Goal: Task Accomplishment & Management: Use online tool/utility

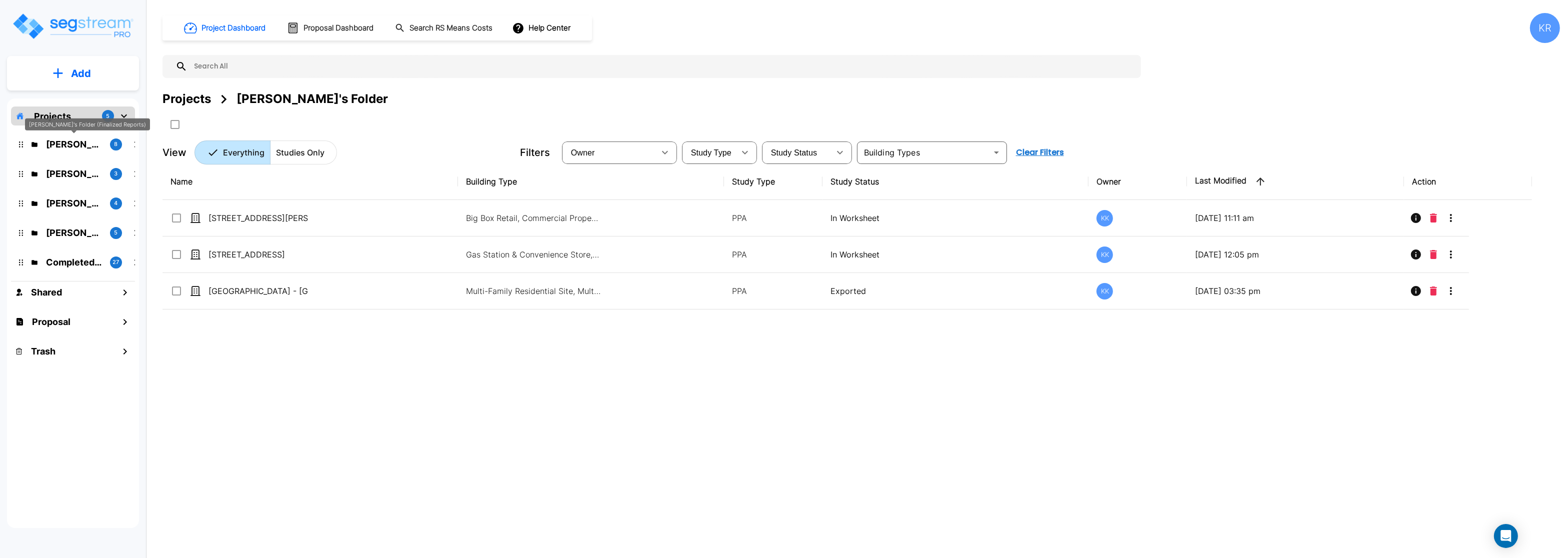
click at [64, 147] on p "[PERSON_NAME]'s Folder (Finalized Reports)" at bounding box center [74, 144] width 56 height 13
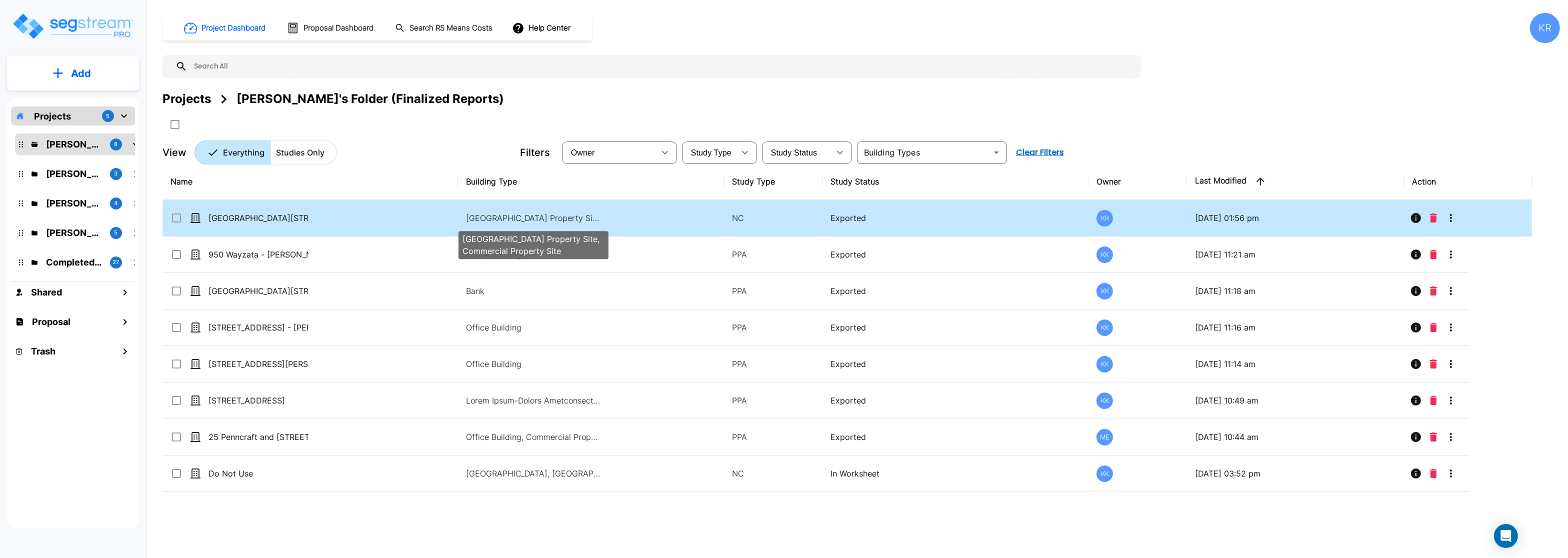
click at [569, 214] on p "Office Building, Bank, Commercial Property Site, Commercial Property Site" at bounding box center [534, 218] width 135 height 12
checkbox input "true"
click at [569, 214] on p "Office Building, Bank, Commercial Property Site, Commercial Property Site" at bounding box center [534, 218] width 135 height 12
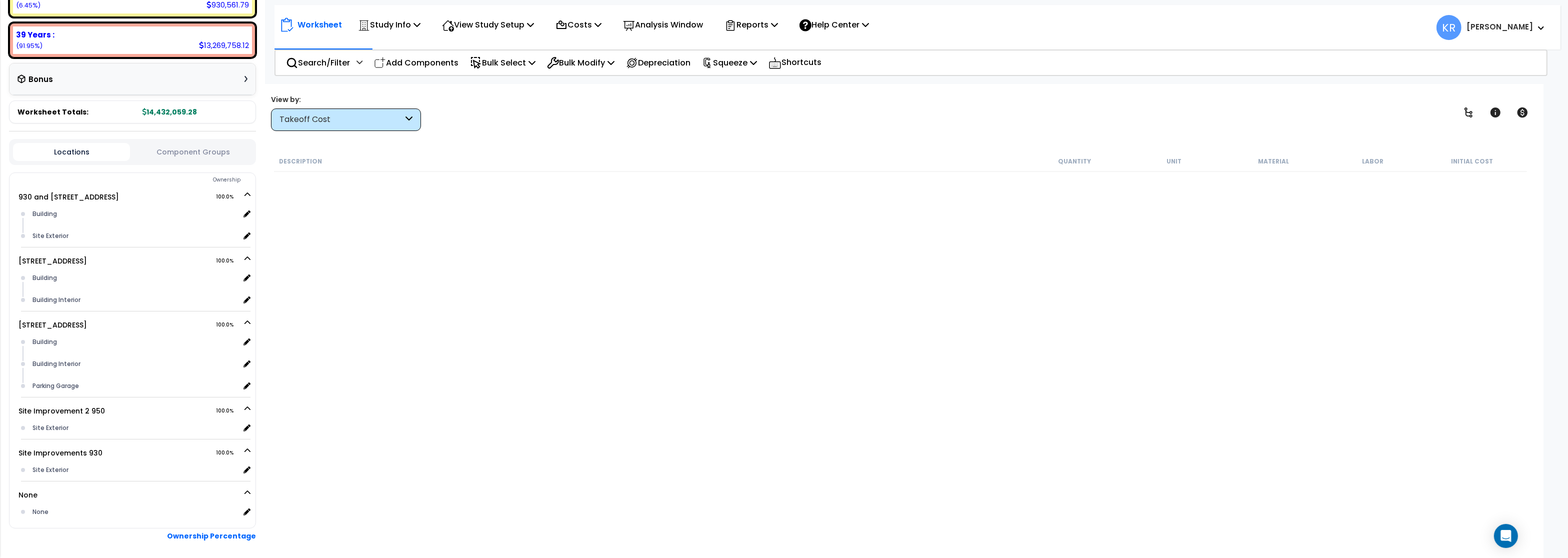
scroll to position [258, 0]
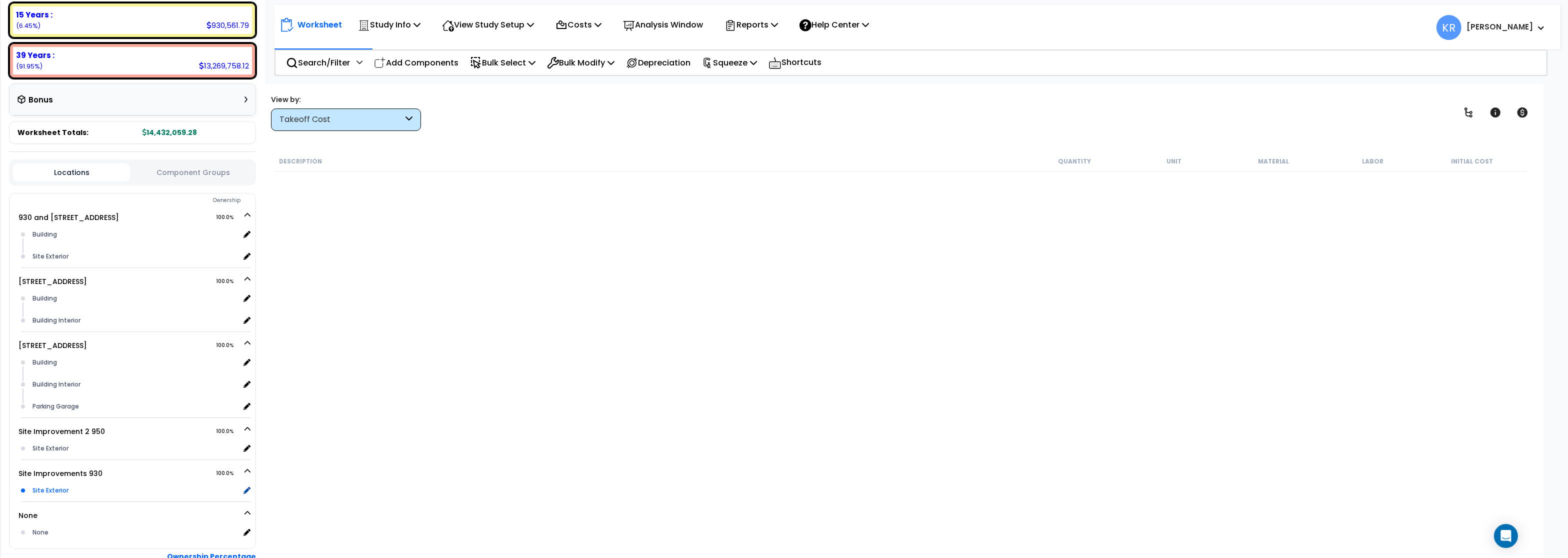
drag, startPoint x: 13, startPoint y: 197, endPoint x: 228, endPoint y: 492, distance: 365.0
click at [229, 497] on div "Ownership 930 and 950 Wayzata Blvd 100.0% Building" at bounding box center [133, 371] width 247 height 356
copy div "Ownership 930 and 950 Wayzata Blvd 100.0% Building x 1 Site Exterior x 1 930 Wa…"
click at [634, 372] on div "Description Quantity Unit Material Labor Initial Cost" at bounding box center [900, 338] width 1256 height 374
click at [46, 234] on div "Building" at bounding box center [135, 234] width 209 height 12
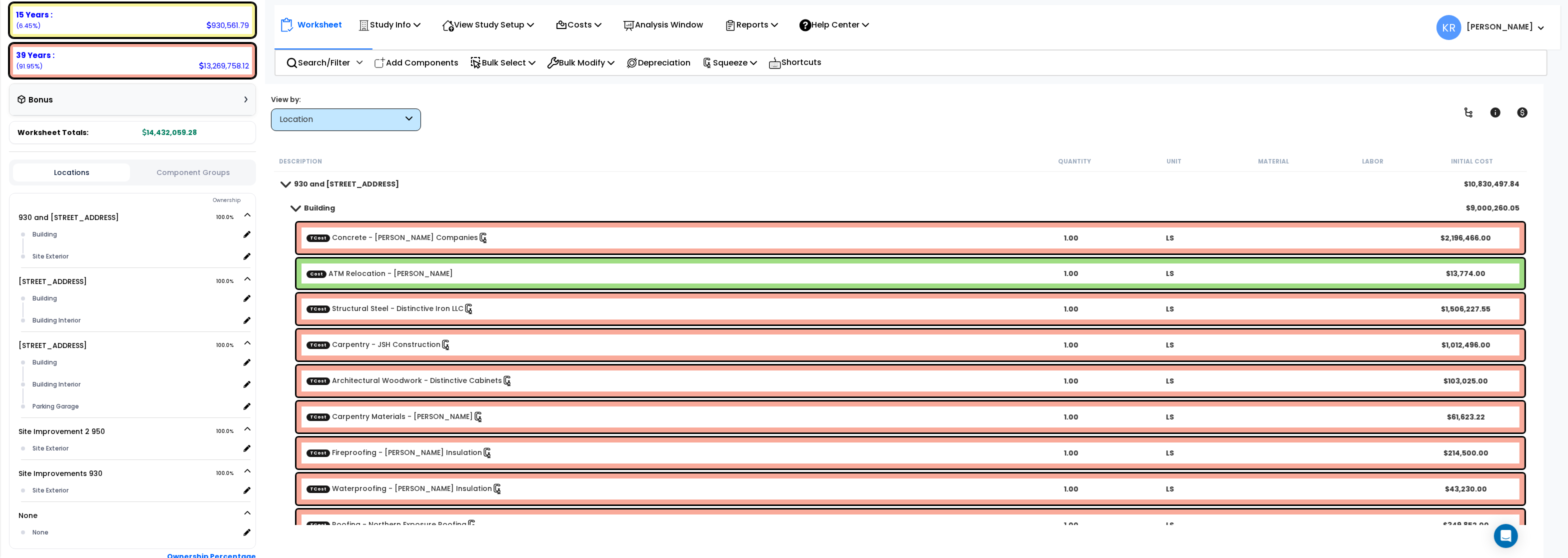
click at [315, 199] on div "Building $9,000,260.05" at bounding box center [900, 208] width 1248 height 24
click at [348, 127] on div "Location" at bounding box center [346, 119] width 150 height 23
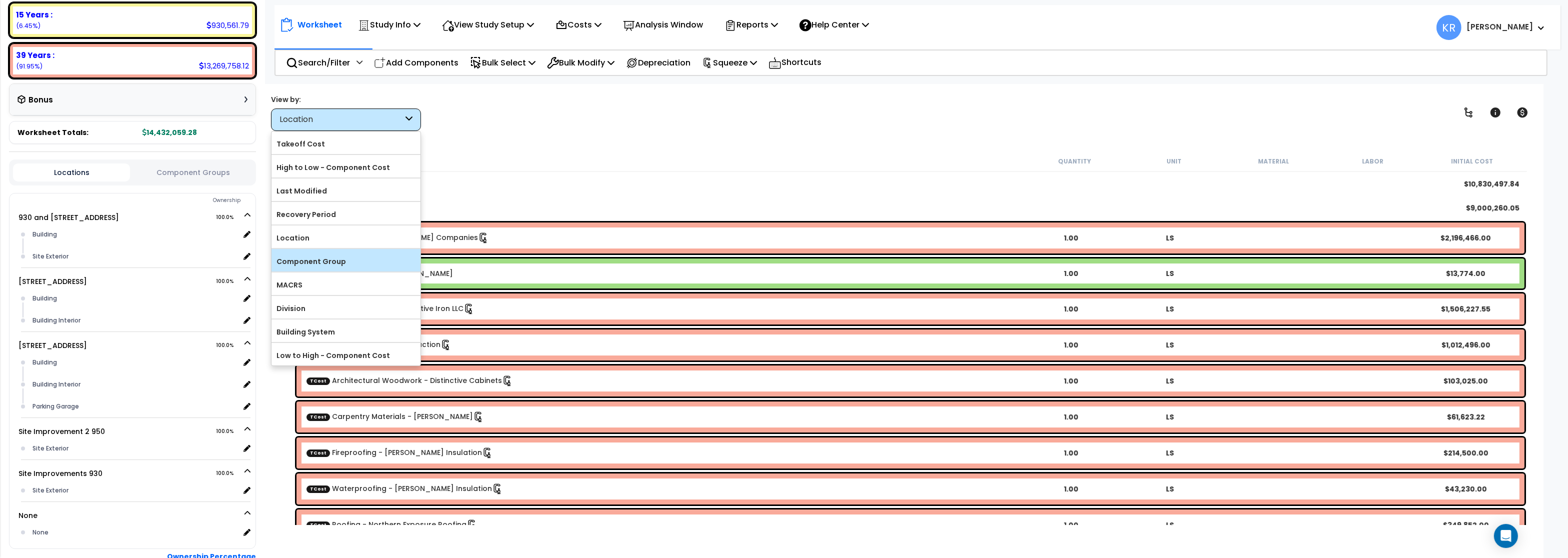
click at [338, 256] on label "Component Group" at bounding box center [346, 261] width 149 height 15
click at [0, 0] on input "Component Group" at bounding box center [0, 0] width 0 height 0
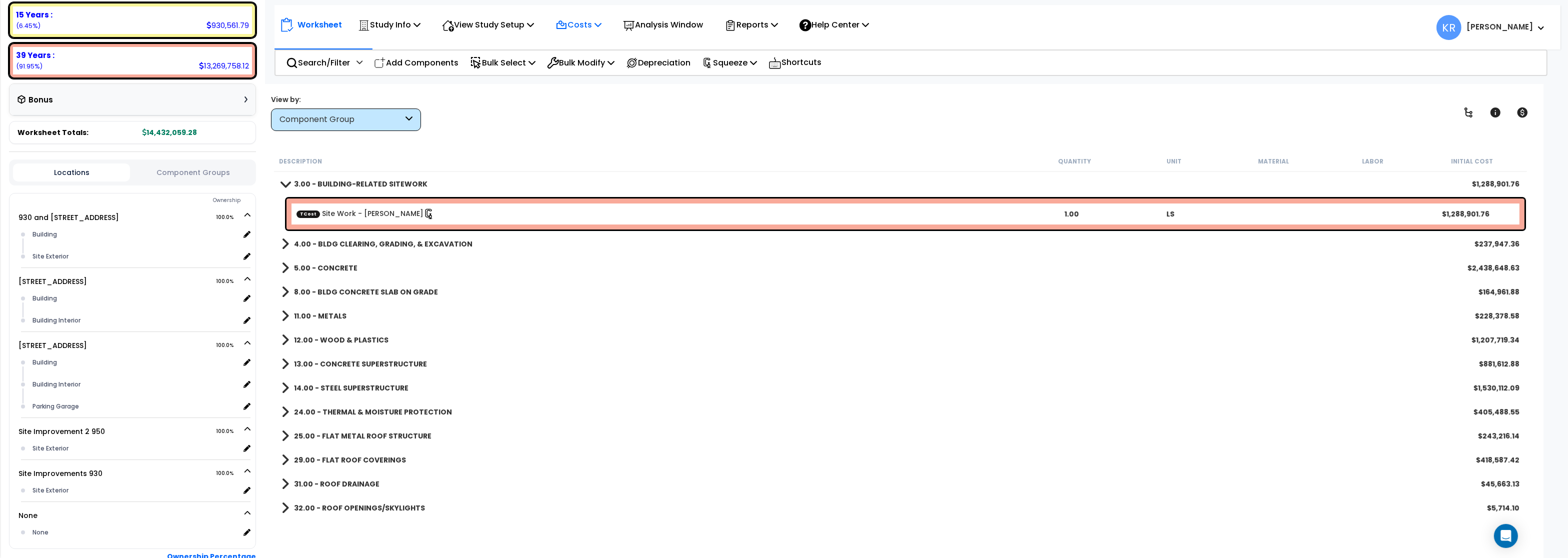
click at [597, 25] on p "Costs" at bounding box center [579, 25] width 46 height 13
click at [601, 65] on link "Direct Costs" at bounding box center [600, 68] width 99 height 20
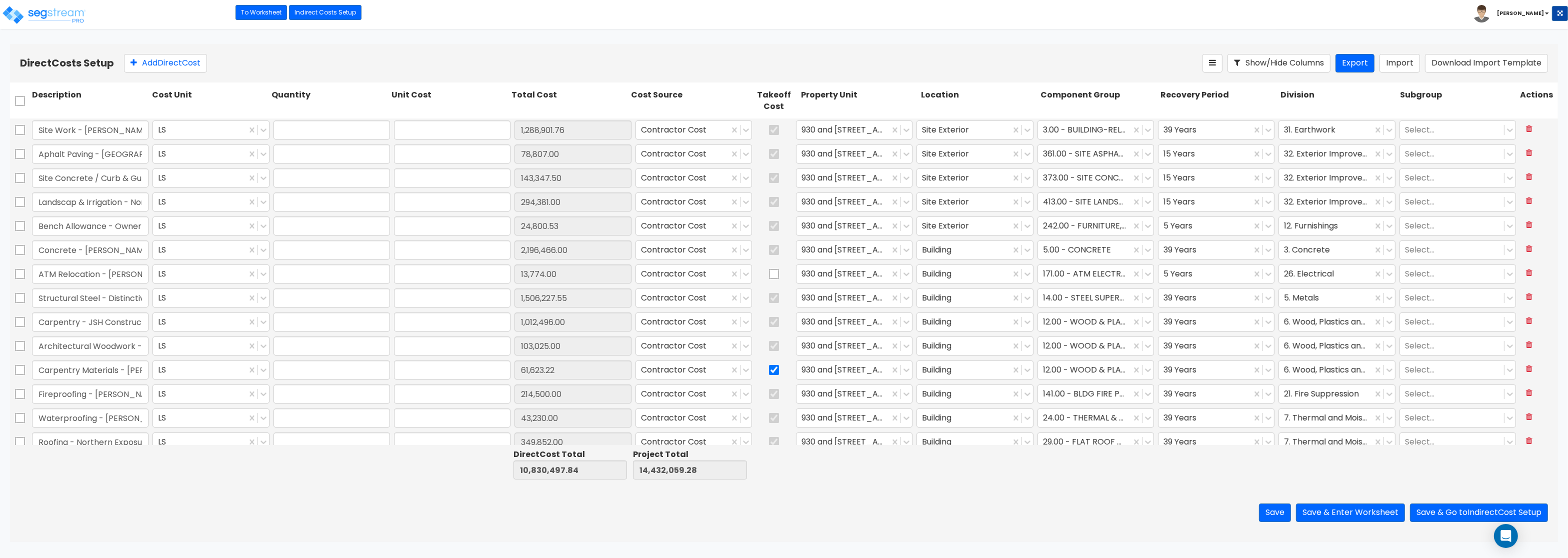
type input "1.00"
type input "1,288,901.76"
type input "1.00"
type input "78,807.00"
type input "1.00"
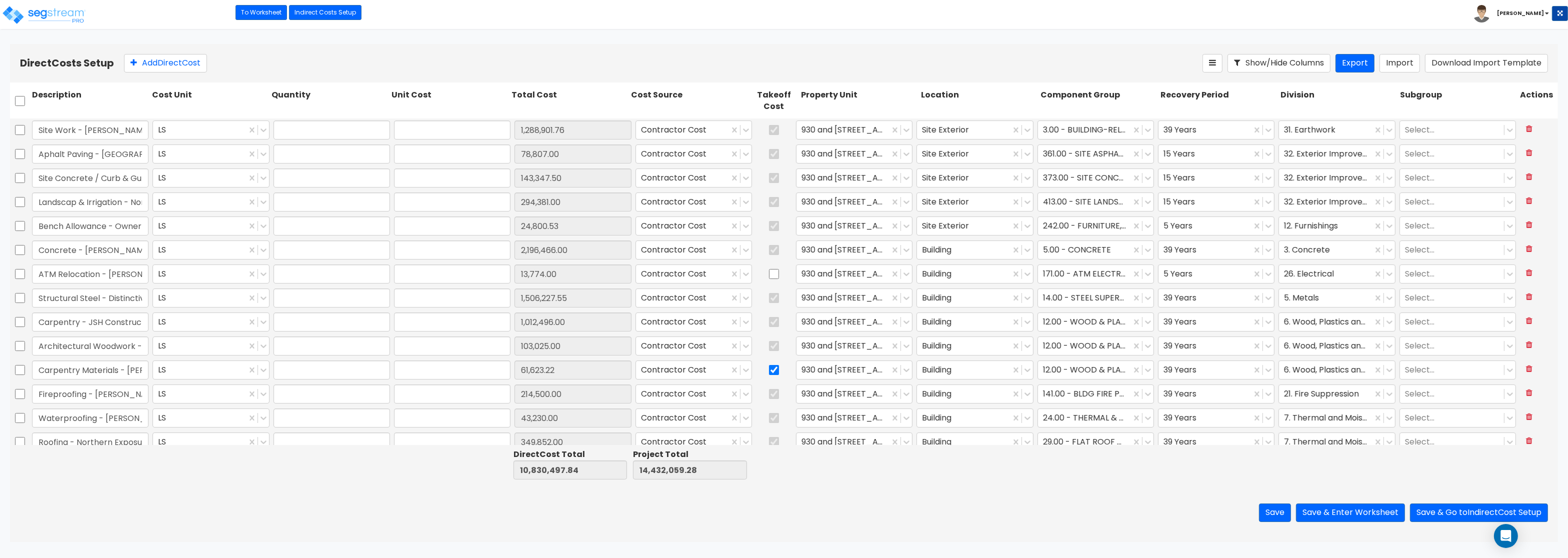
type input "143,347.50"
type input "1.00"
type input "294,381.00"
type input "1.00"
type input "24,800.53"
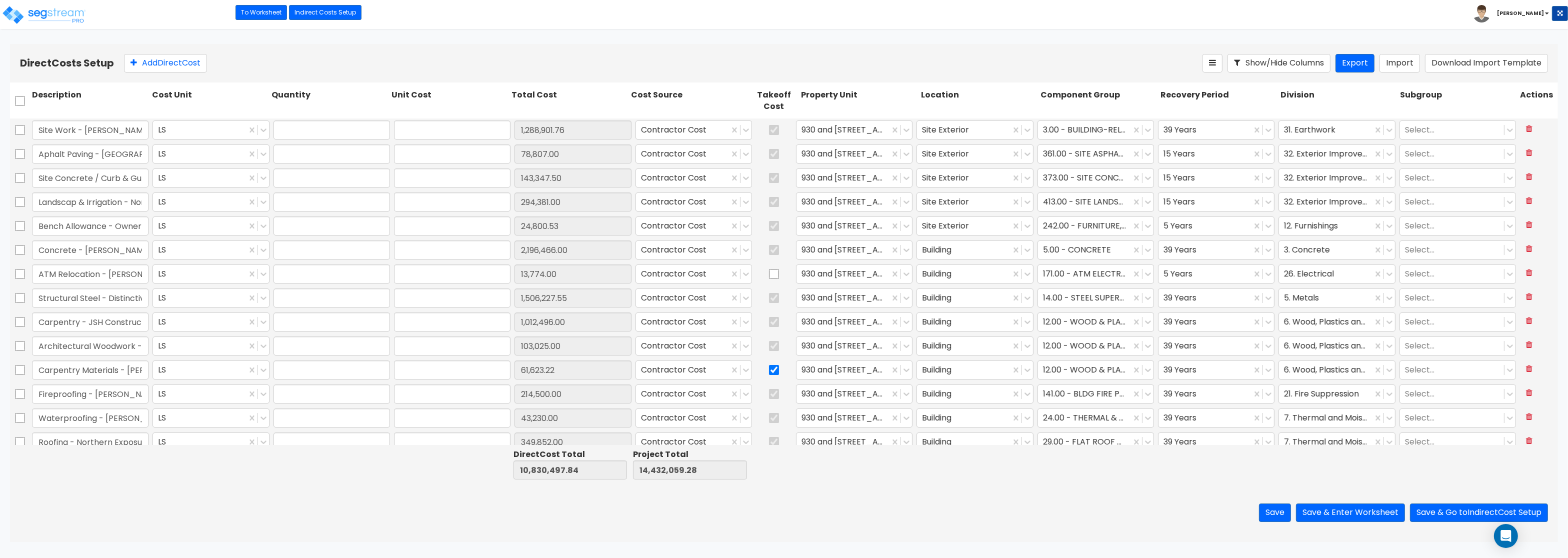
type input "1.00"
type input "2,196,466.00"
type input "1.00"
type input "13,774.00"
type input "1.00"
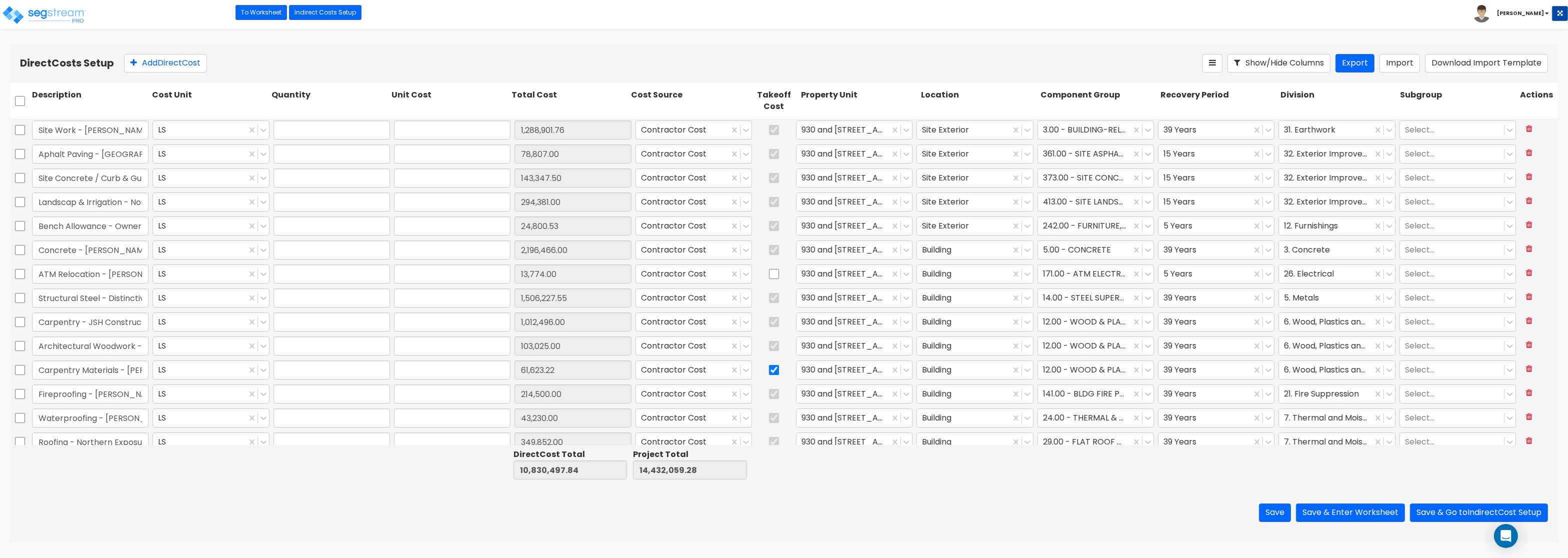
type input "1,506,227.55"
type input "1.00"
type input "1,012,496.00"
type input "1.00"
type input "103,025.00"
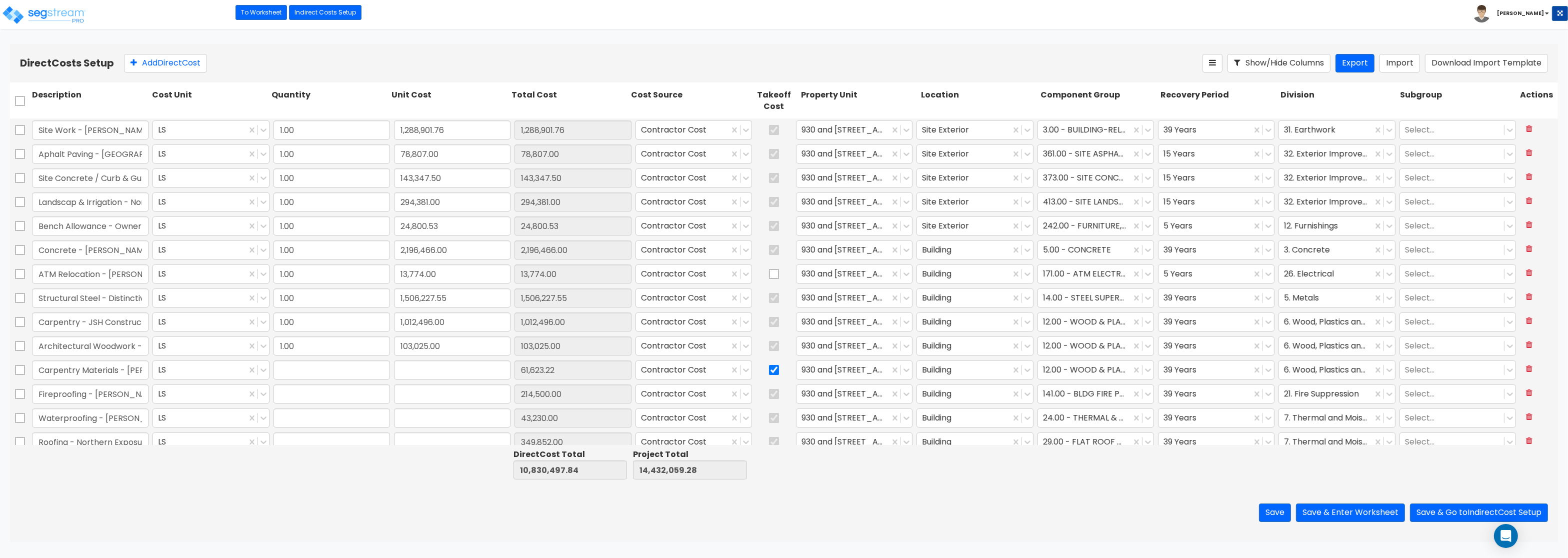
type input "1.00"
type input "61,623.22"
type input "1.00"
type input "214,500.00"
type input "1.00"
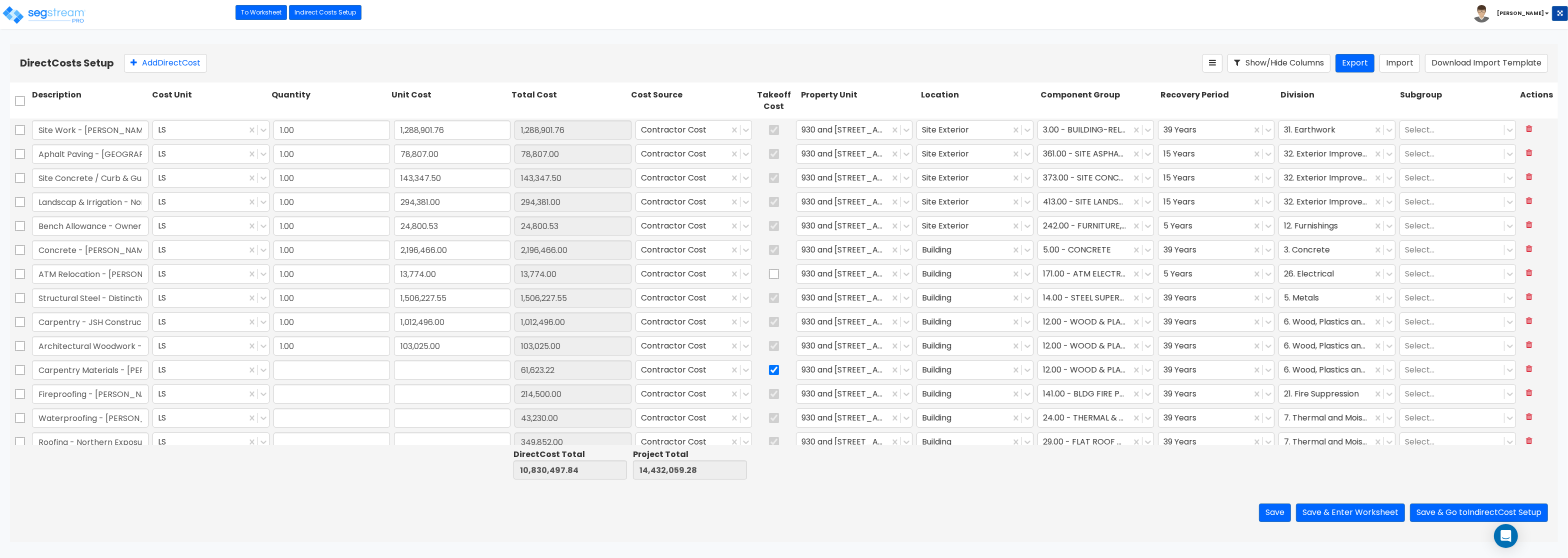
type input "43,230.00"
type input "1.00"
type input "349,852.00"
type input "1.00"
type input "161,312.00"
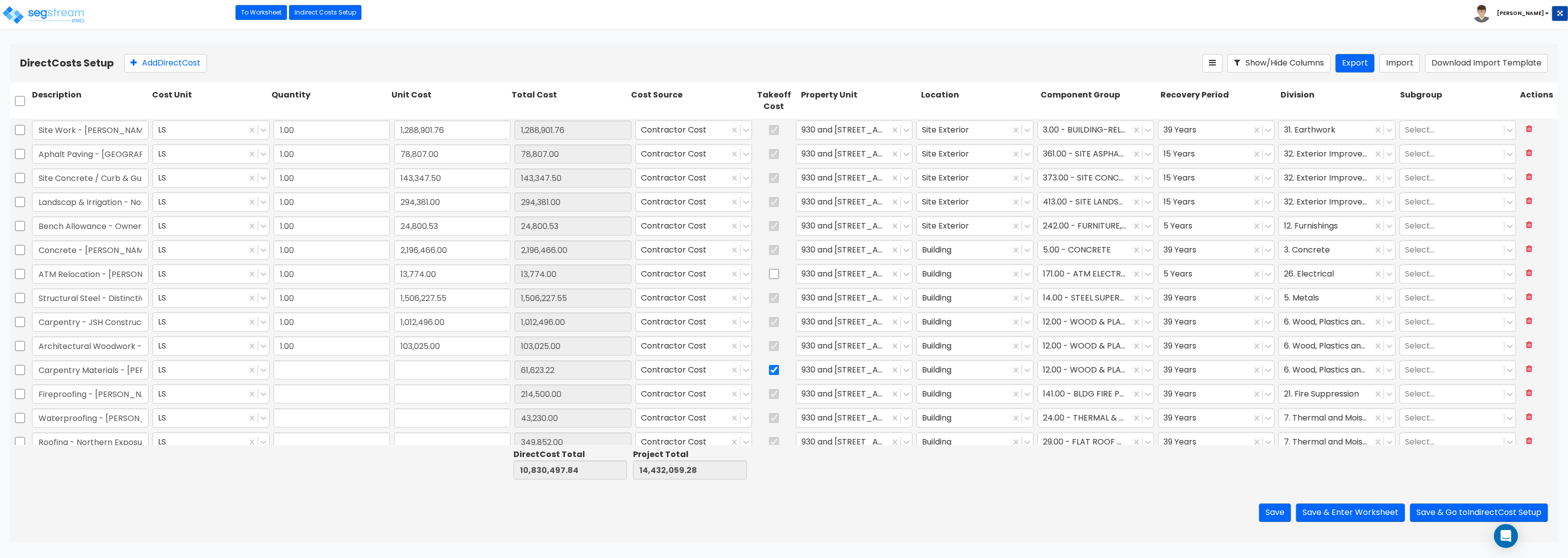
type input "1.00"
type input "9,192.00"
type input "1.00"
type input "44,180.00"
type input "1.00"
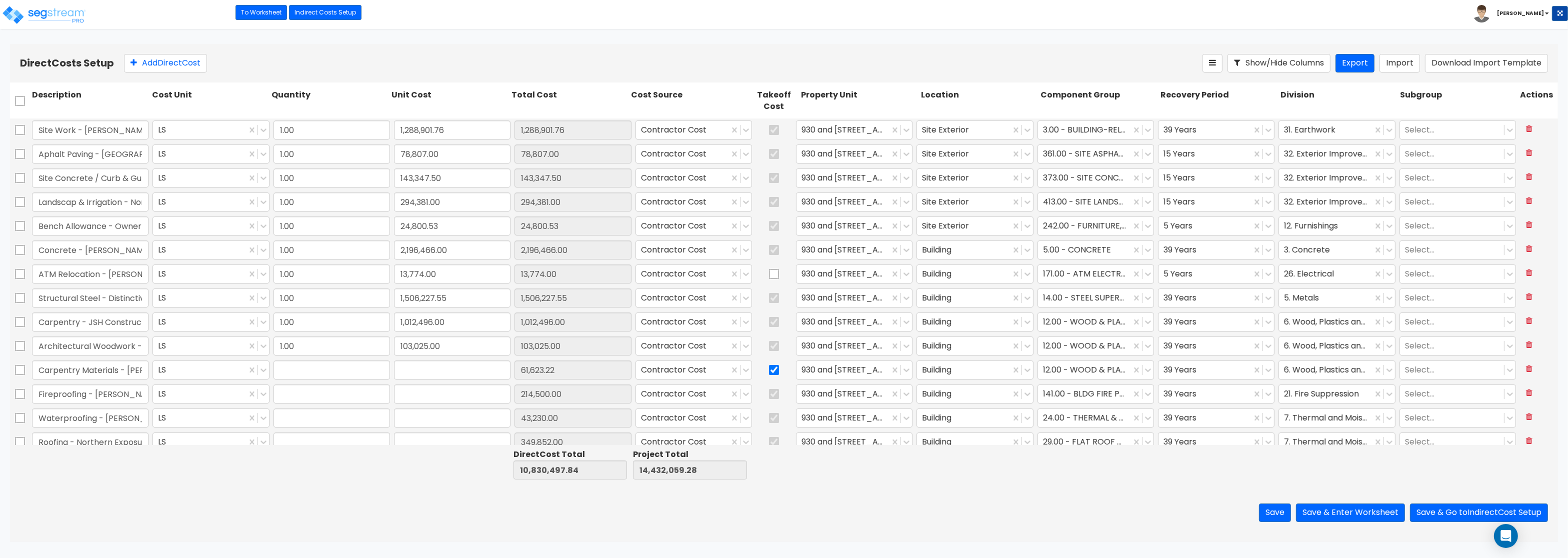
type input "5,165.40"
type input "1.00"
type input "81,200.00"
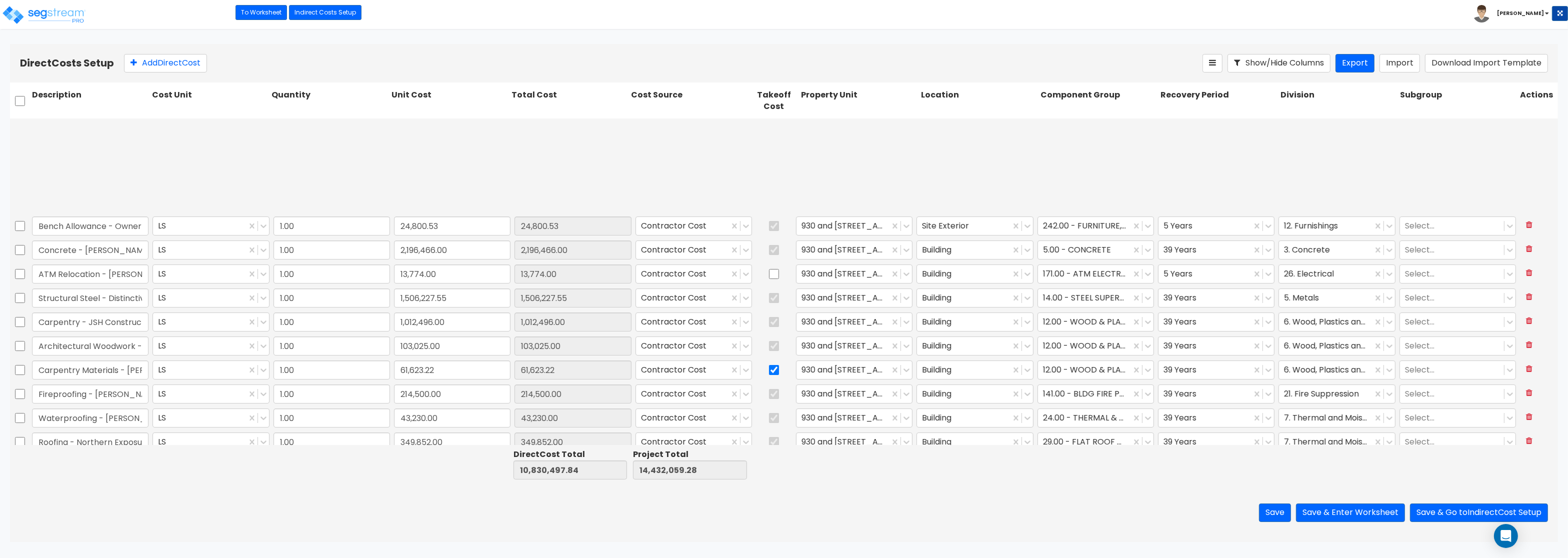
type input "1.00"
type input "14,689.36"
type input "1.00"
type input "826,177.99"
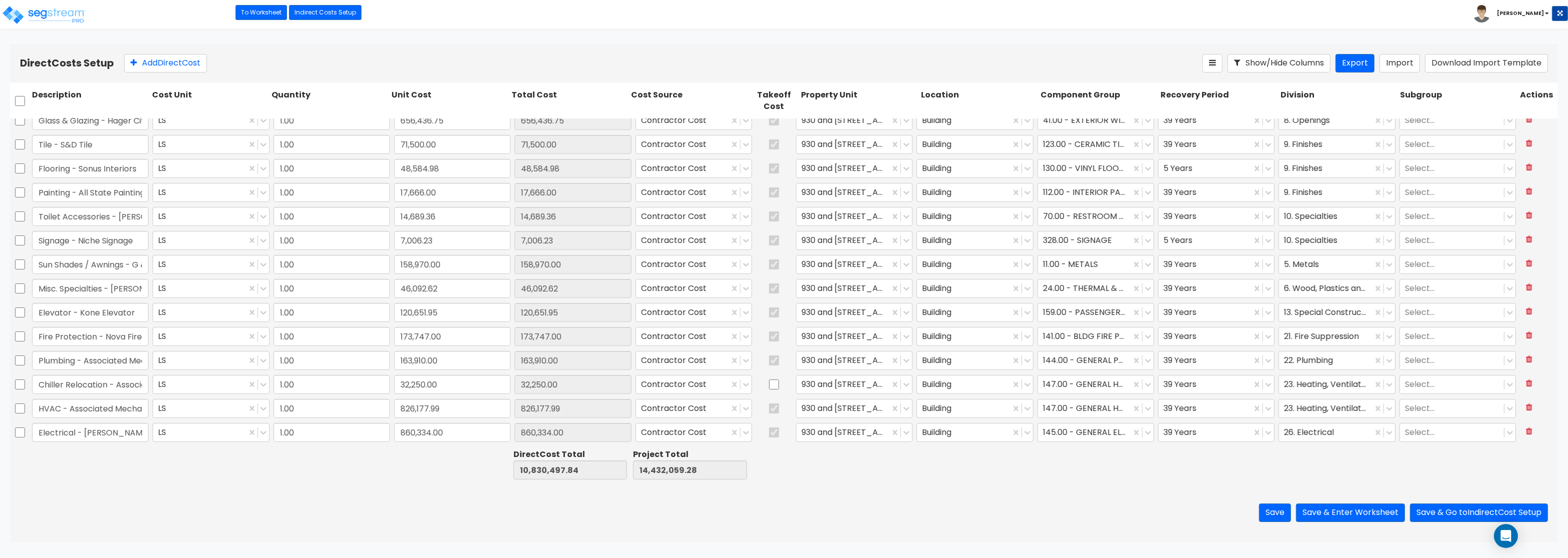
scroll to position [338, 0]
type input "1.00"
type input "1,012,496.00"
type input "1.00"
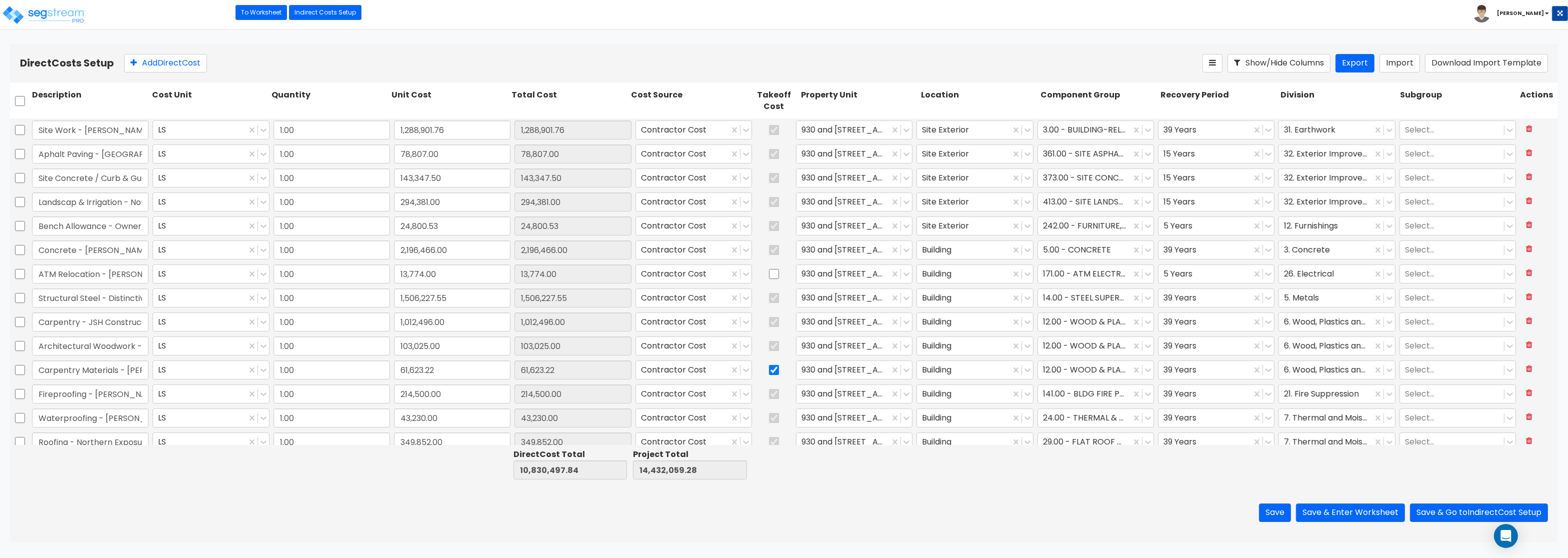
type input "81,200.00"
click at [1090, 130] on div at bounding box center [1085, 130] width 83 height 13
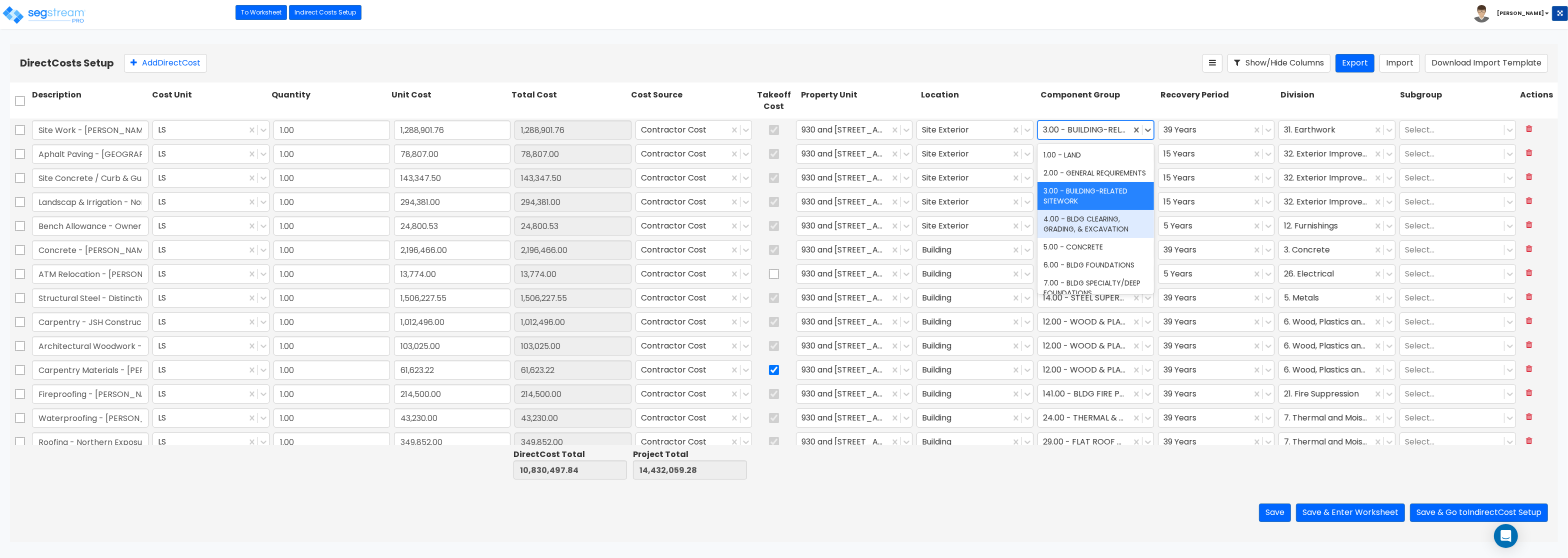
click at [1082, 220] on div "4.00 - BLDG CLEARING, GRADING, & EXCAVATION" at bounding box center [1095, 224] width 116 height 28
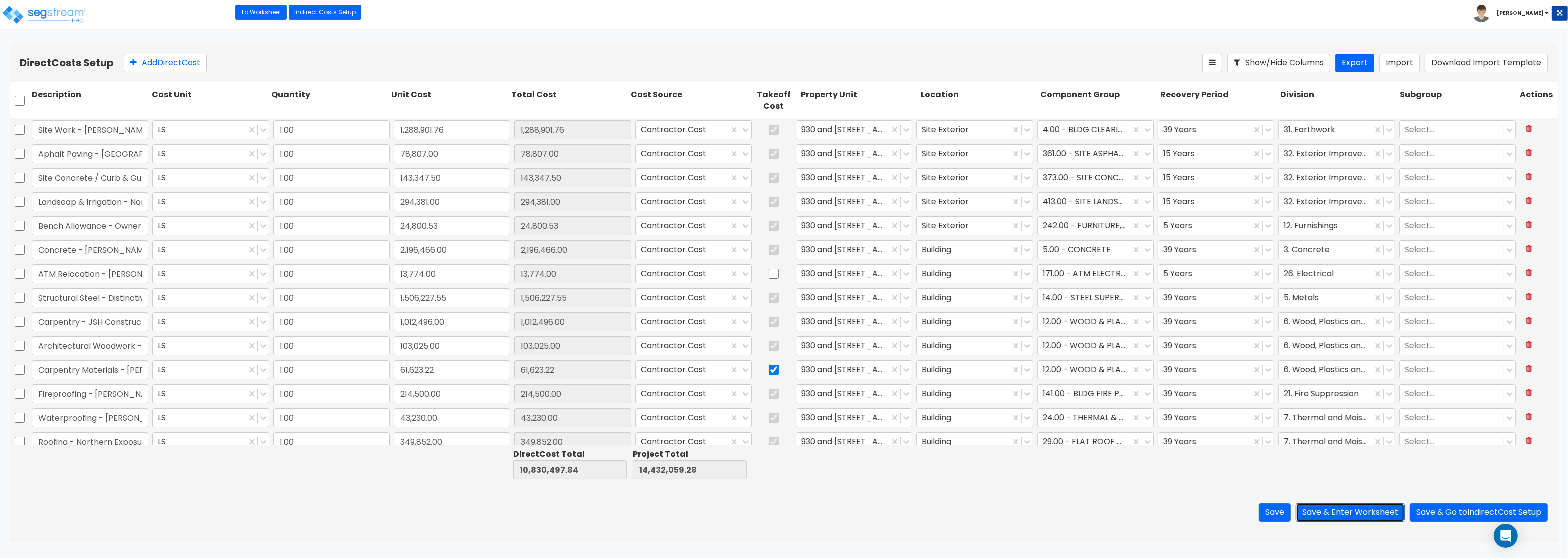
click at [1337, 514] on button "Save & Enter Worksheet" at bounding box center [1350, 512] width 109 height 18
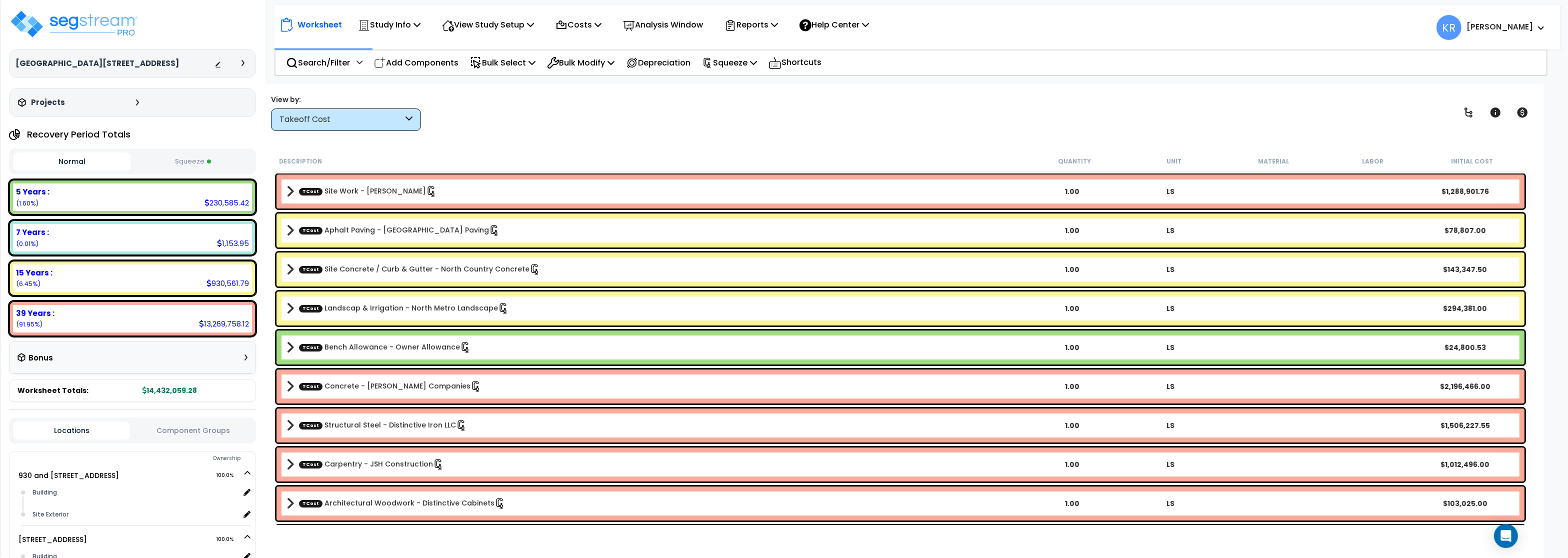
click at [315, 118] on div "Takeoff Cost" at bounding box center [341, 119] width 124 height 12
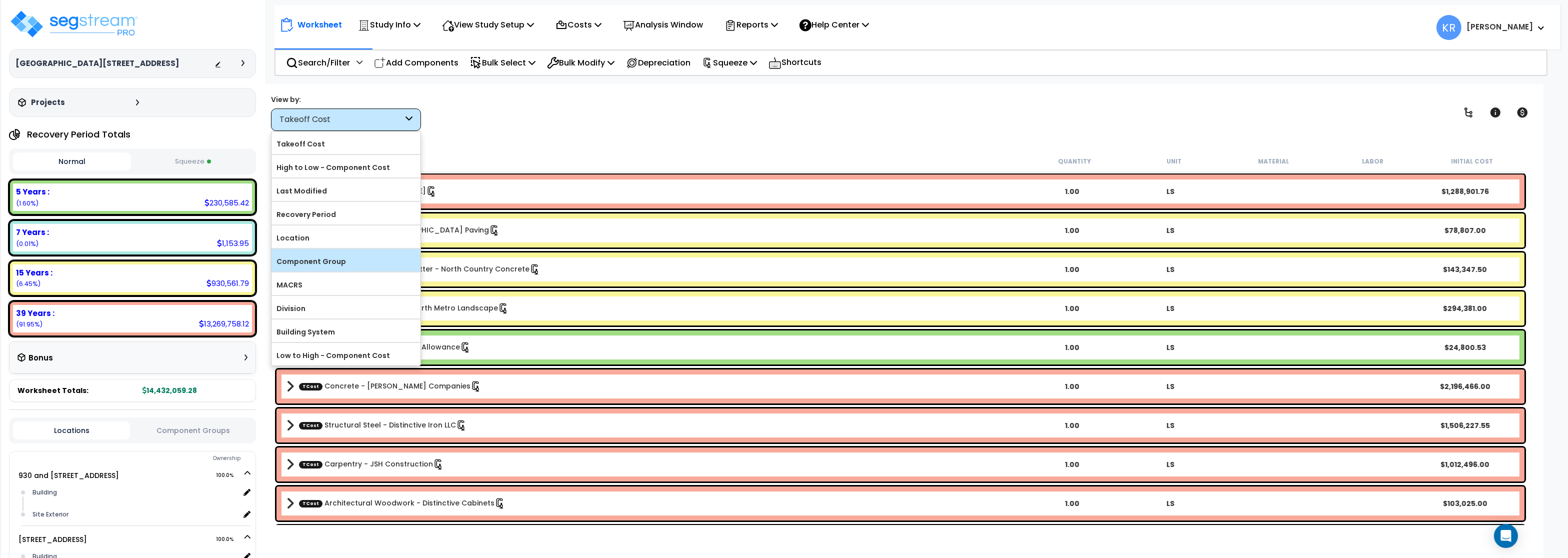
click at [324, 267] on label "Component Group" at bounding box center [346, 261] width 149 height 15
click at [0, 0] on input "Component Group" at bounding box center [0, 0] width 0 height 0
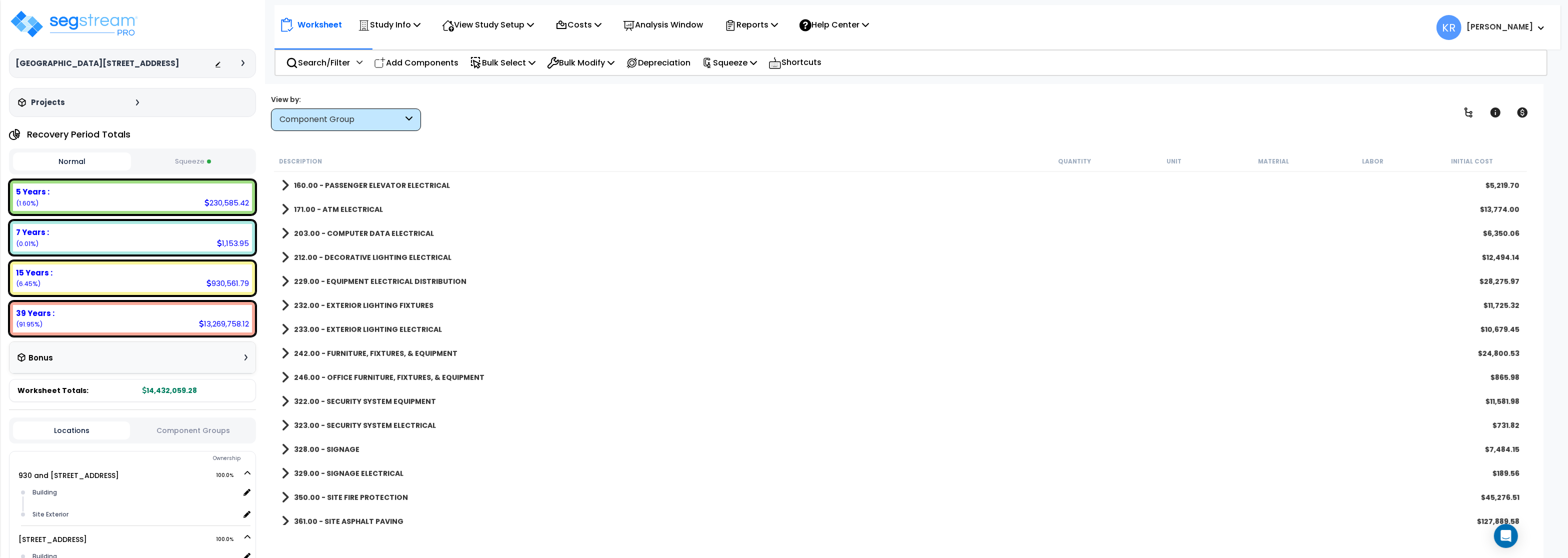
scroll to position [1260, 0]
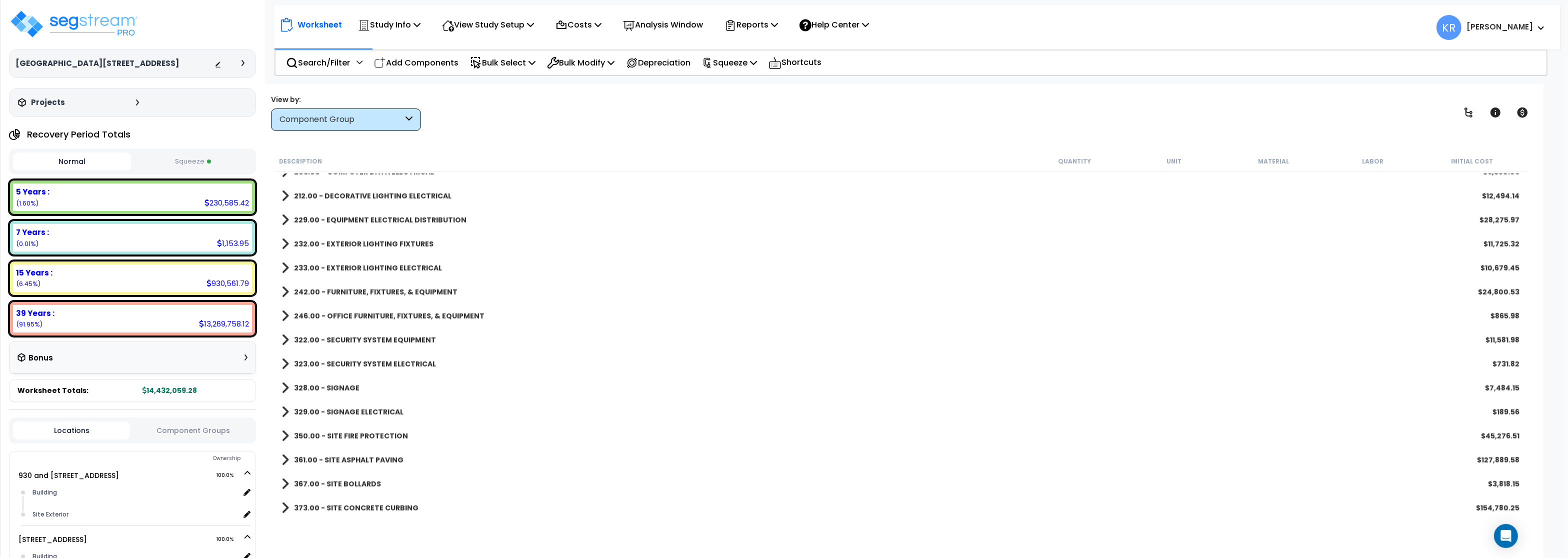
click at [394, 341] on b "322.00 - SECURITY SYSTEM EQUIPMENT" at bounding box center [365, 340] width 142 height 10
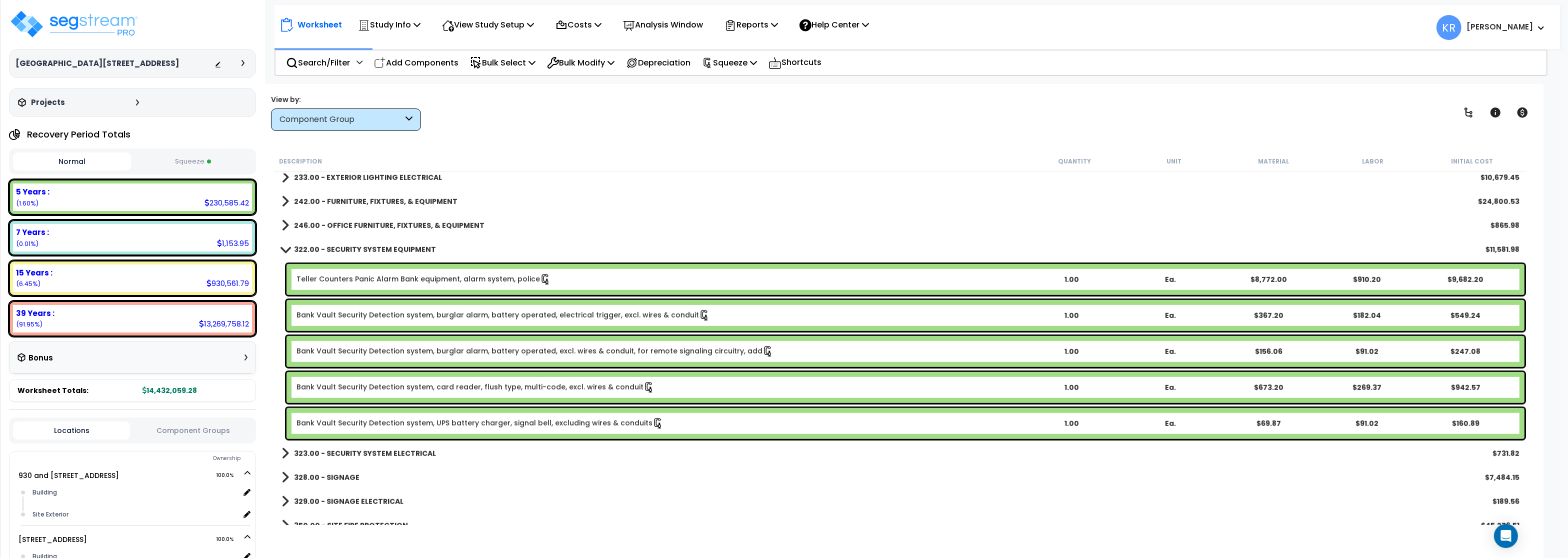
scroll to position [1379, 0]
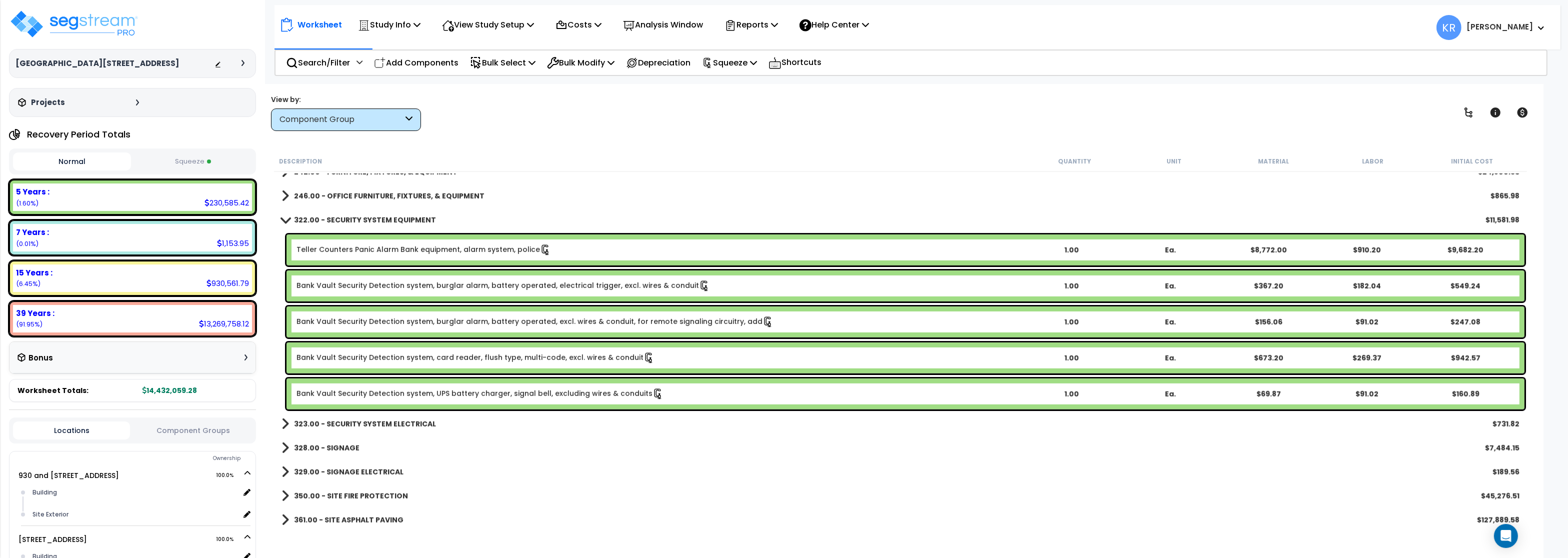
click at [363, 427] on b "323.00 - SECURITY SYSTEM ELECTRICAL" at bounding box center [365, 424] width 142 height 10
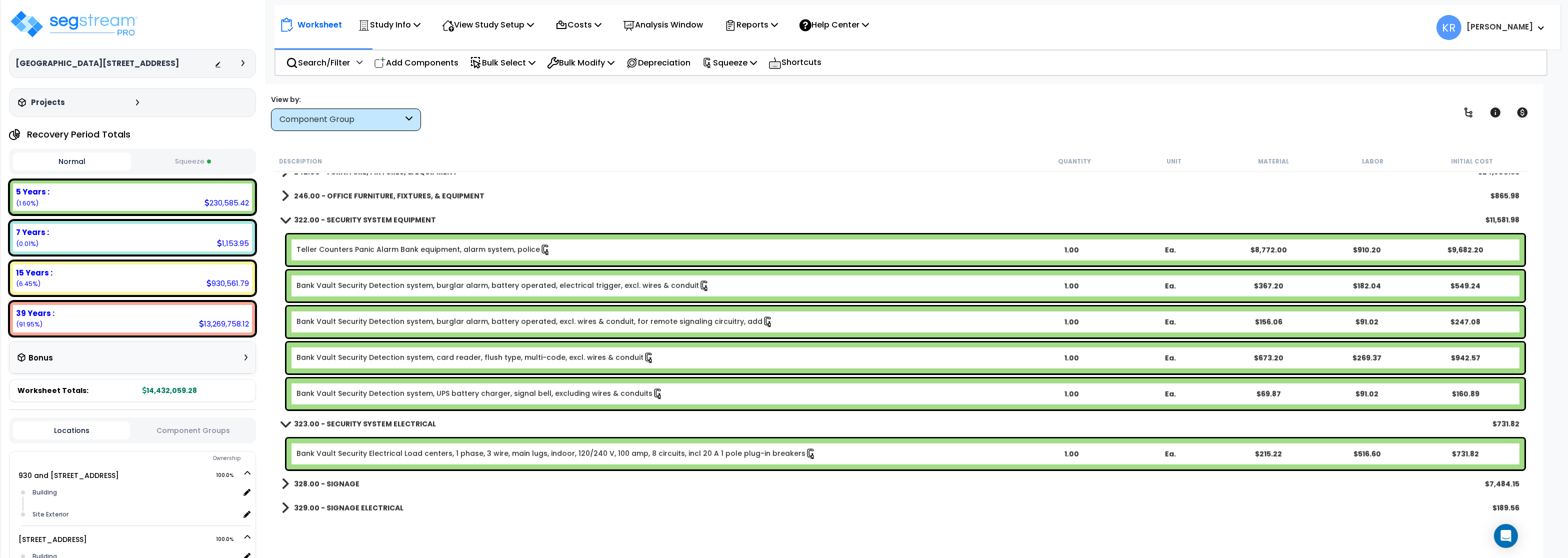
click at [319, 219] on b "322.00 - SECURITY SYSTEM EQUIPMENT" at bounding box center [365, 220] width 142 height 10
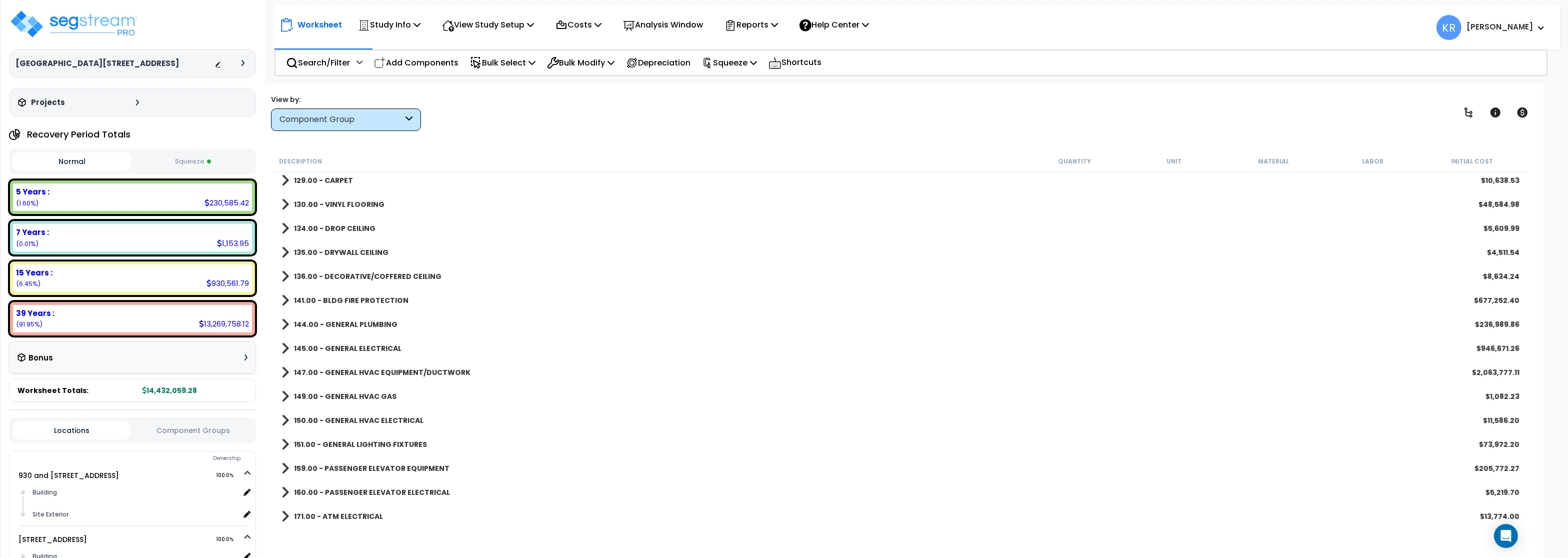
scroll to position [840, 0]
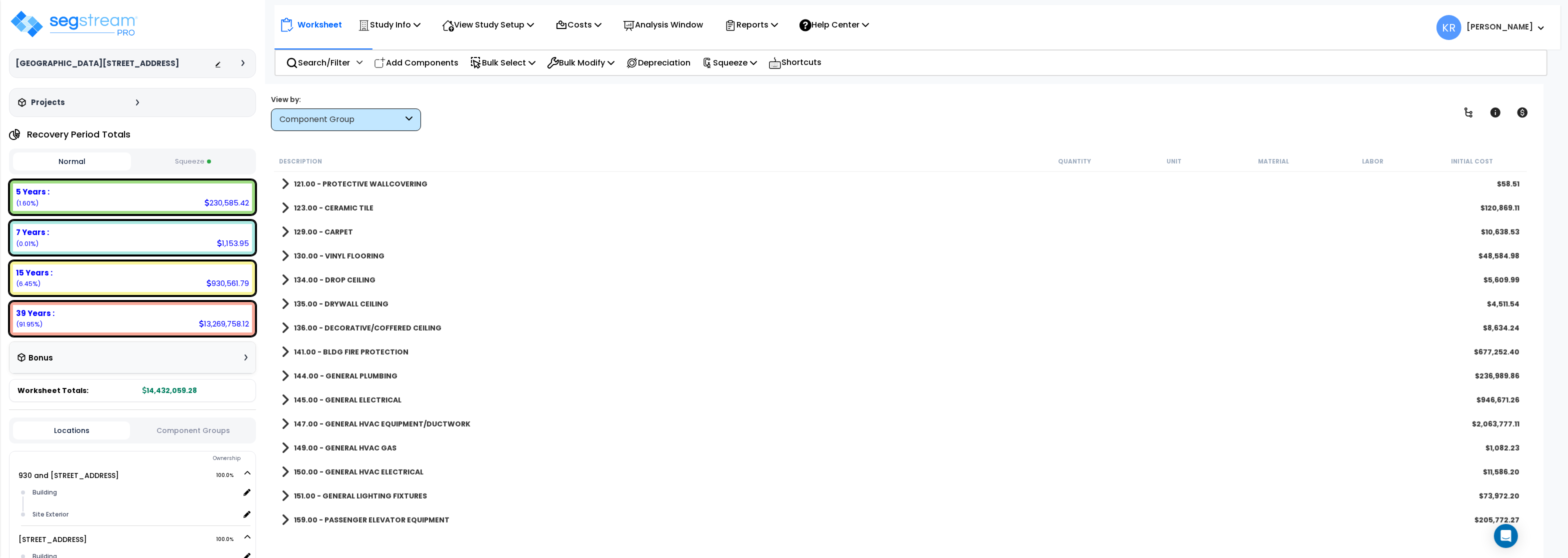
click at [341, 259] on b "130.00 - VINYL FLOORING" at bounding box center [339, 256] width 91 height 10
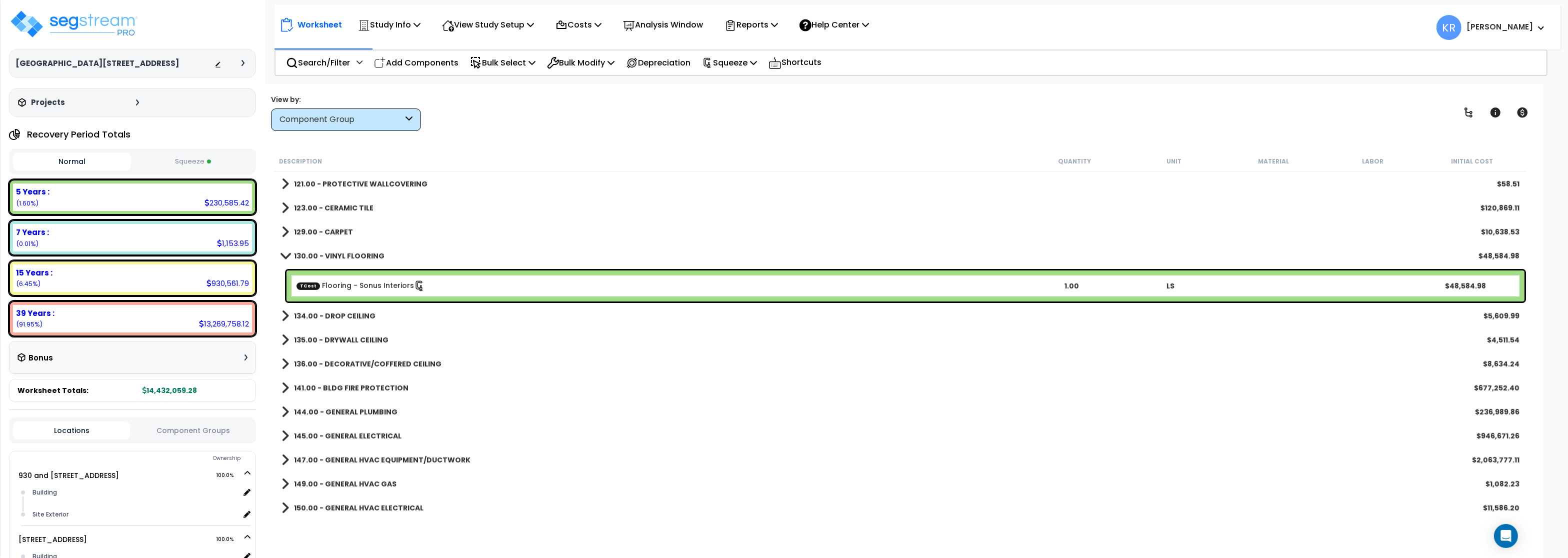
click at [344, 226] on link "129.00 - CARPET" at bounding box center [317, 232] width 71 height 14
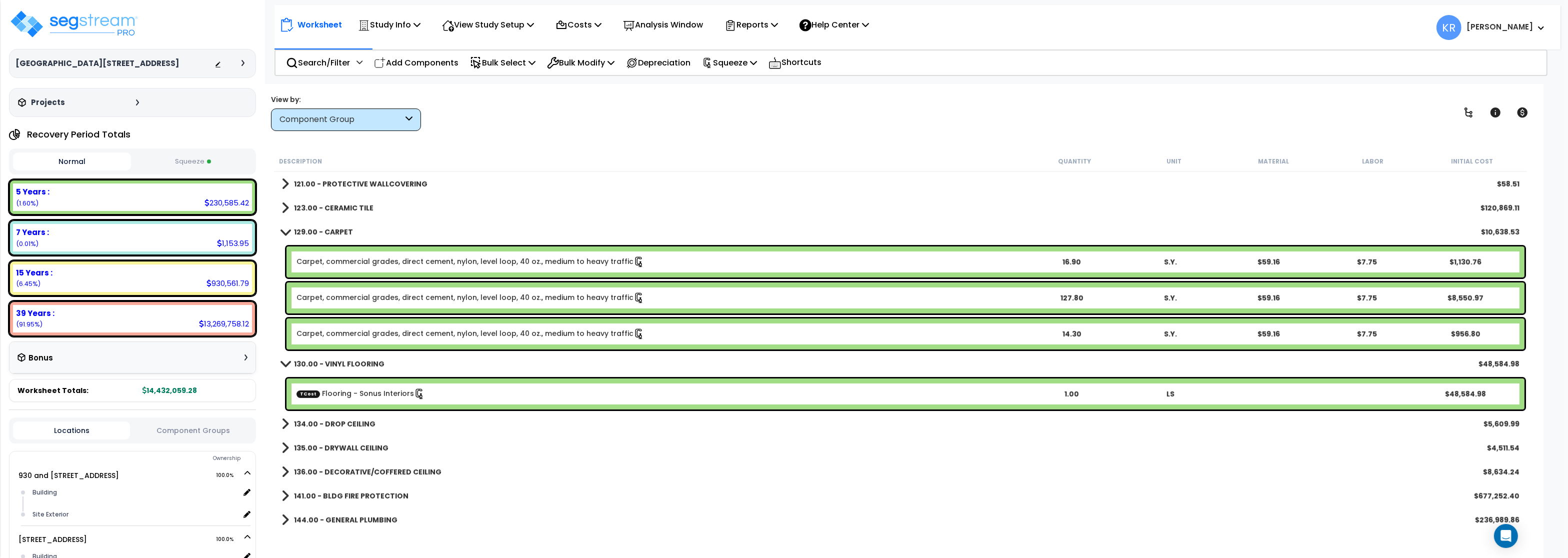
click at [344, 226] on link "129.00 - CARPET" at bounding box center [317, 232] width 71 height 14
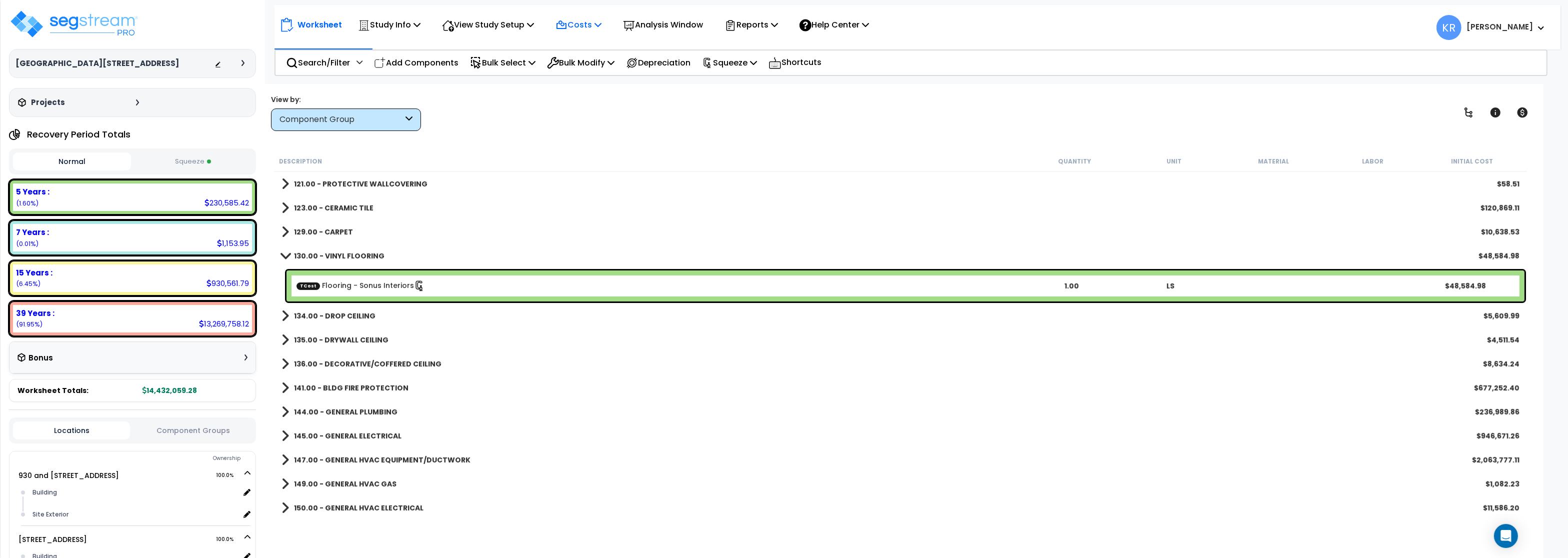
click at [589, 18] on div "Costs" at bounding box center [579, 24] width 46 height 24
click at [594, 70] on link "Direct Costs" at bounding box center [600, 68] width 99 height 20
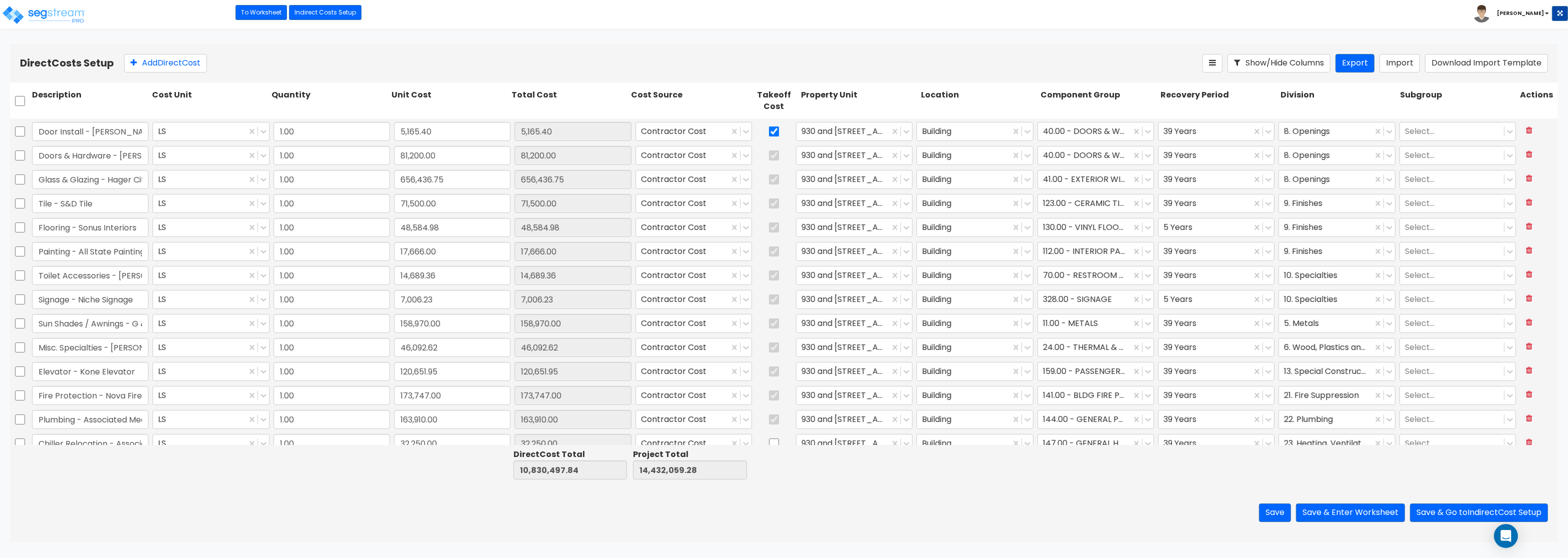
scroll to position [466, 0]
type input "1.00"
type input "349,852.00"
type input "1.00"
type input "44,180.00"
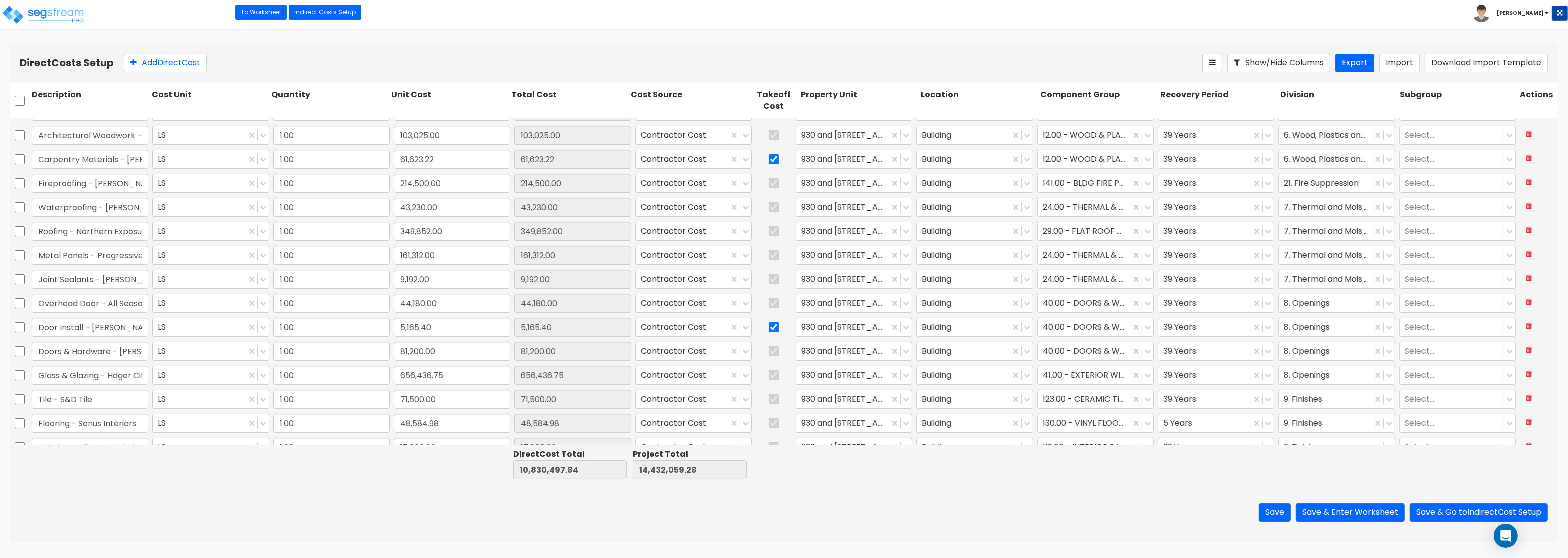
scroll to position [274, 0]
click at [1093, 360] on div at bounding box center [1085, 360] width 83 height 13
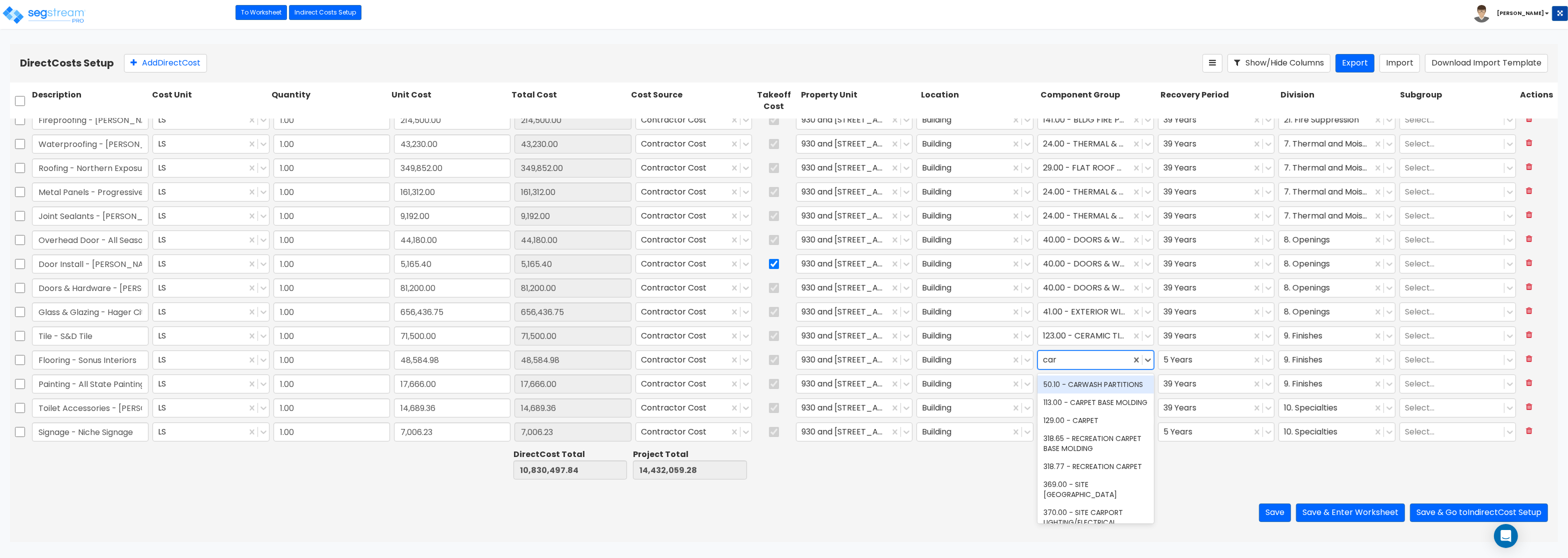
type input "carp"
click at [1112, 404] on div "129.00 - CARPET" at bounding box center [1095, 402] width 116 height 18
click at [1347, 515] on button "Save & Enter Worksheet" at bounding box center [1350, 512] width 109 height 18
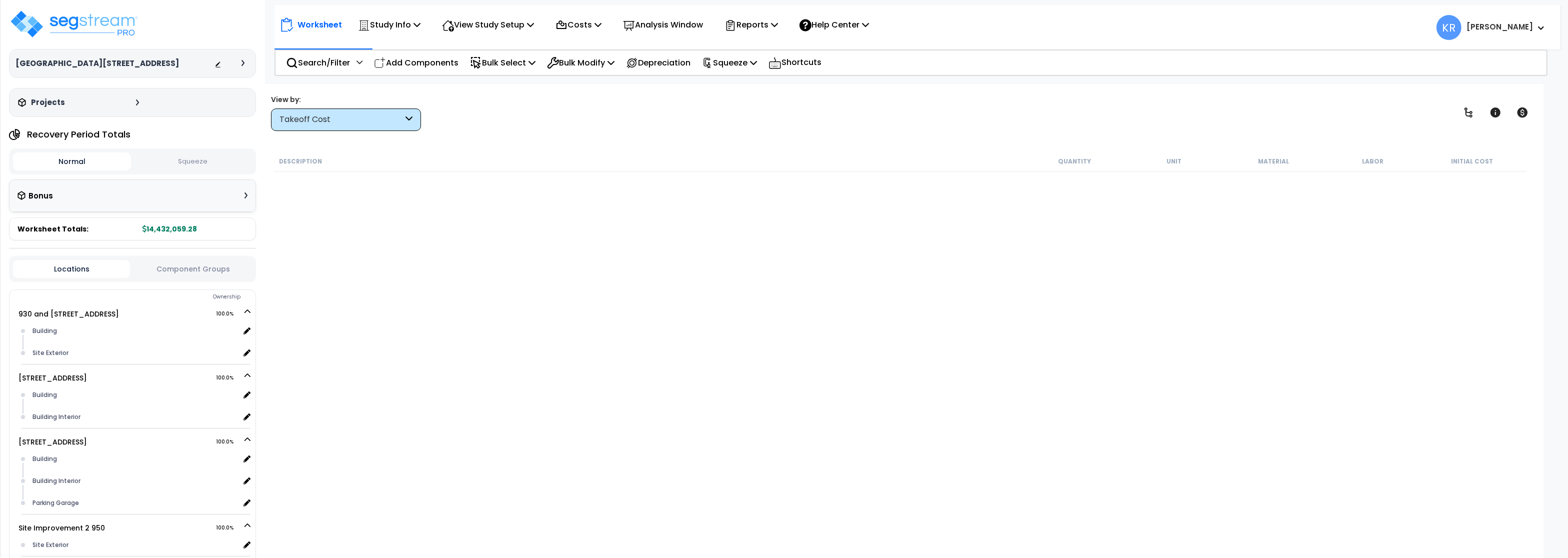
click at [375, 118] on div "Takeoff Cost" at bounding box center [341, 119] width 124 height 12
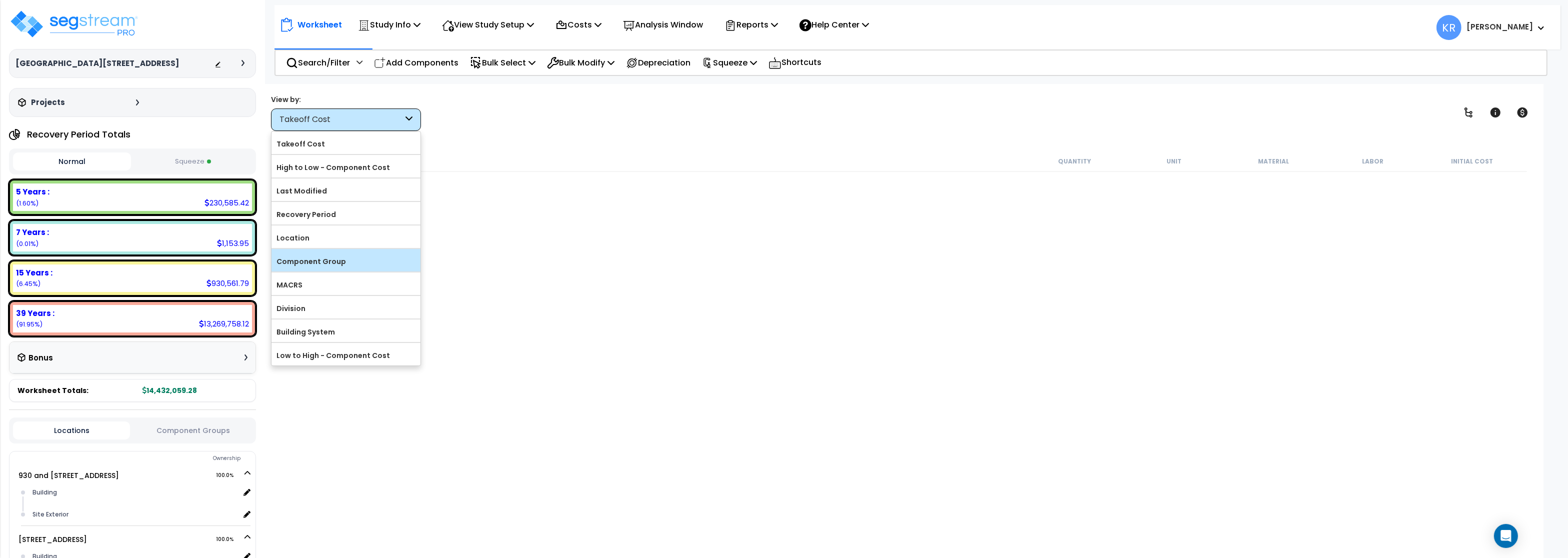
click at [375, 265] on label "Component Group" at bounding box center [346, 261] width 149 height 15
click at [0, 0] on input "Component Group" at bounding box center [0, 0] width 0 height 0
click at [352, 263] on label "Component Group" at bounding box center [346, 261] width 149 height 15
click at [0, 0] on input "Component Group" at bounding box center [0, 0] width 0 height 0
click at [298, 262] on label "Component Group" at bounding box center [346, 261] width 149 height 15
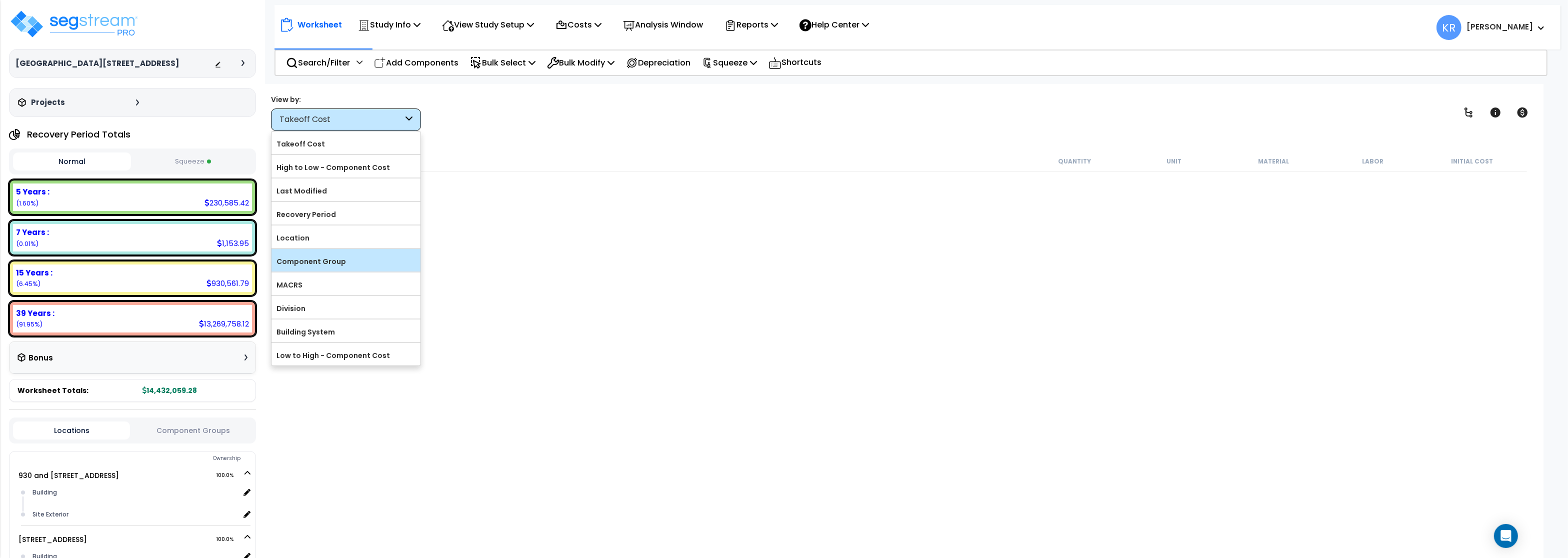
click at [0, 0] on input "Component Group" at bounding box center [0, 0] width 0 height 0
click at [298, 262] on label "Component Group" at bounding box center [346, 261] width 149 height 15
click at [0, 0] on input "Component Group" at bounding box center [0, 0] width 0 height 0
click at [298, 262] on label "Component Group" at bounding box center [346, 261] width 149 height 15
click at [0, 0] on input "Component Group" at bounding box center [0, 0] width 0 height 0
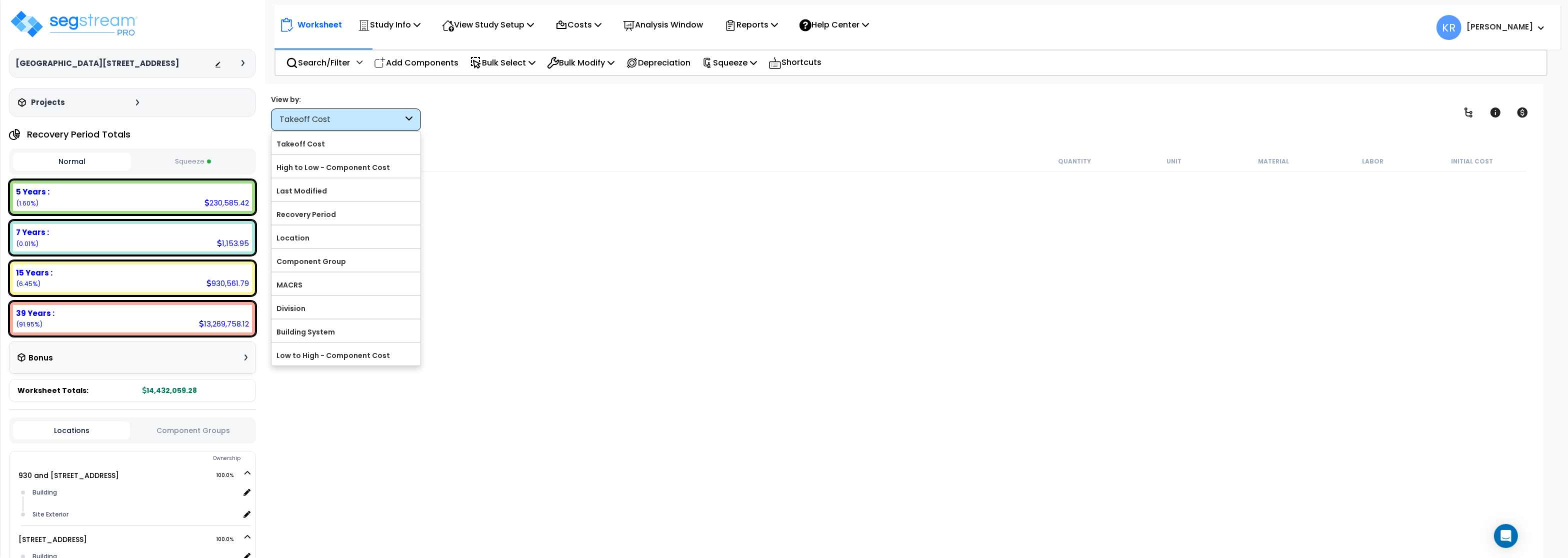
click at [612, 270] on div "Description Quantity Unit Material Labor Initial Cost" at bounding box center [900, 338] width 1256 height 374
